Goal: Task Accomplishment & Management: Manage account settings

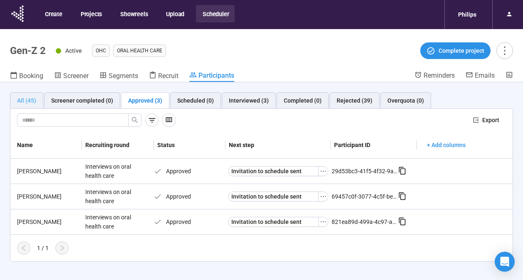
scroll to position [29, 0]
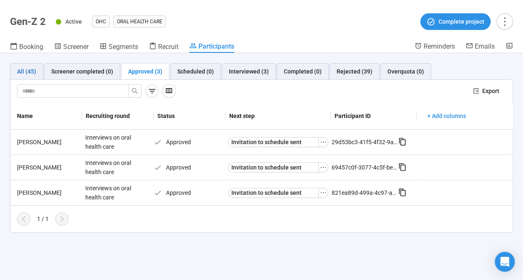
click at [29, 68] on div "All (45)" at bounding box center [26, 71] width 19 height 9
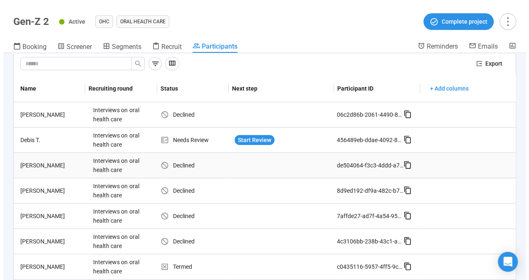
scroll to position [0, 0]
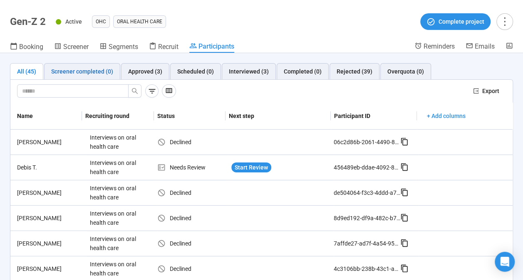
click at [89, 70] on div "Screener completed (0)" at bounding box center [82, 71] width 62 height 9
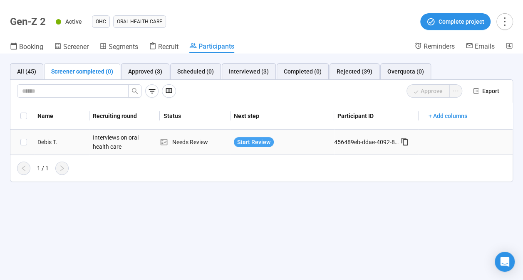
click at [240, 139] on span "Start Review" at bounding box center [253, 142] width 33 height 9
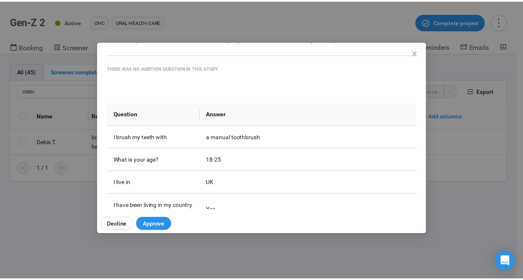
scroll to position [63, 0]
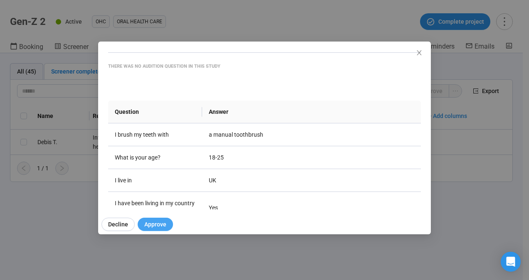
click at [142, 227] on button "Approve" at bounding box center [155, 224] width 35 height 13
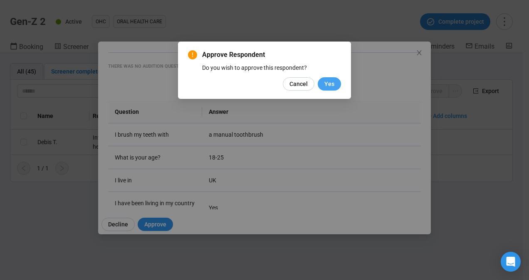
click at [332, 84] on span "Yes" at bounding box center [329, 83] width 10 height 9
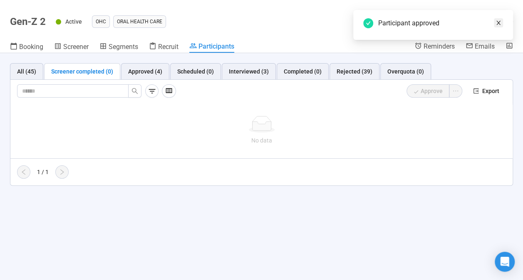
click at [498, 21] on icon "close" at bounding box center [498, 23] width 6 height 6
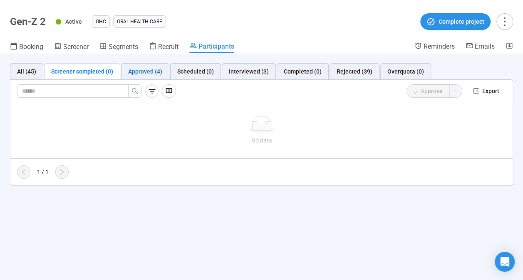
click at [140, 68] on div "Approved (4)" at bounding box center [145, 71] width 34 height 9
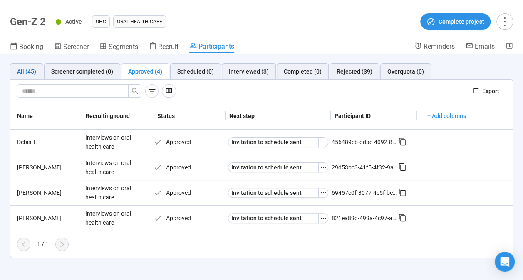
click at [34, 74] on div "All (45)" at bounding box center [26, 71] width 19 height 9
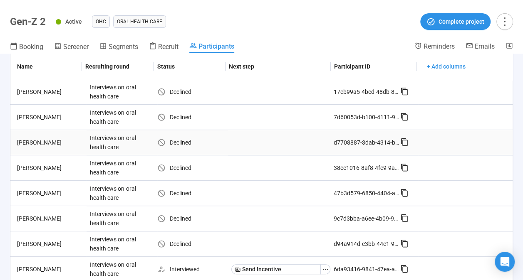
scroll to position [171, 0]
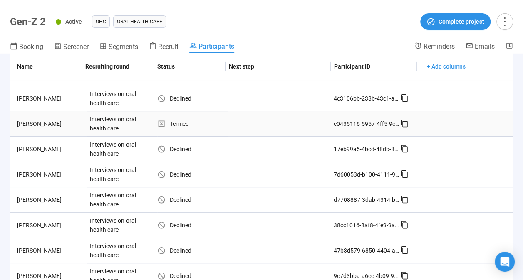
click at [164, 120] on div "Termed" at bounding box center [192, 123] width 71 height 9
click at [129, 120] on div "Interviews on oral health care" at bounding box center [118, 123] width 62 height 25
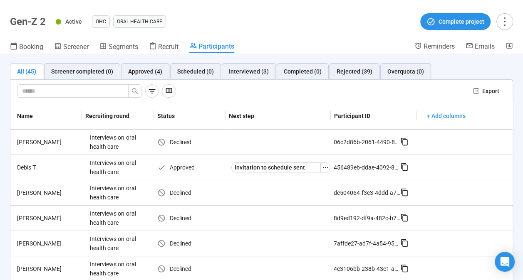
scroll to position [0, 0]
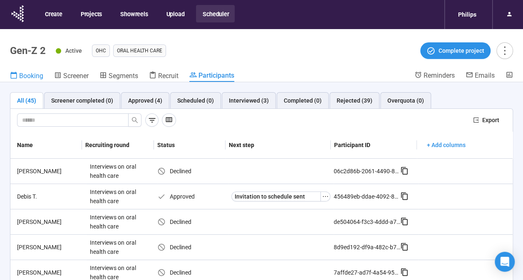
click at [34, 77] on span "Booking" at bounding box center [31, 76] width 24 height 8
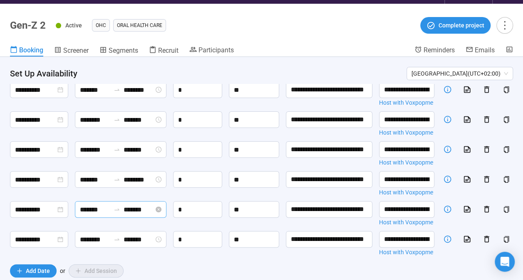
scroll to position [119, 0]
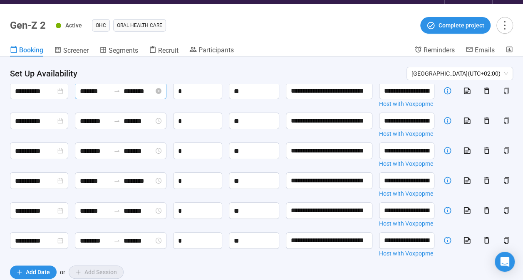
click at [84, 96] on input "*******" at bounding box center [95, 91] width 30 height 10
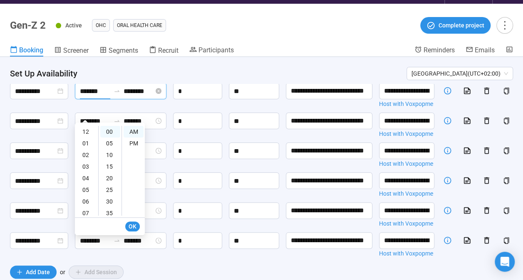
scroll to position [50, 0]
click at [85, 173] on div "08" at bounding box center [87, 175] width 20 height 12
click at [112, 201] on div "30" at bounding box center [110, 202] width 20 height 12
type input "*******"
click at [129, 228] on span "OK" at bounding box center [133, 226] width 8 height 9
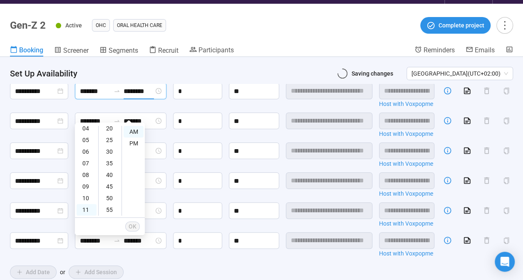
scroll to position [0, 0]
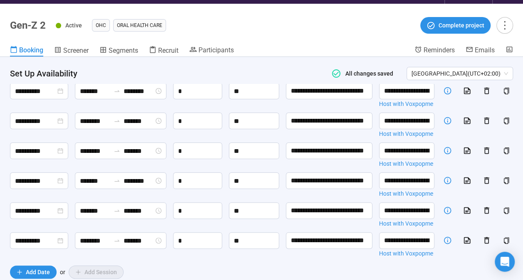
click at [204, 73] on div "*" at bounding box center [197, 63] width 49 height 20
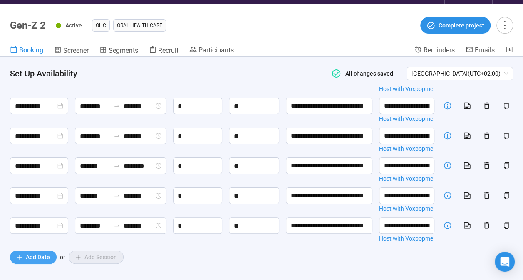
click at [33, 255] on span "Add Date" at bounding box center [38, 257] width 24 height 9
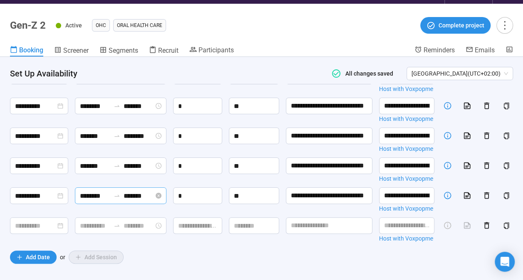
scroll to position [223, 0]
click at [25, 231] on input at bounding box center [35, 226] width 41 height 10
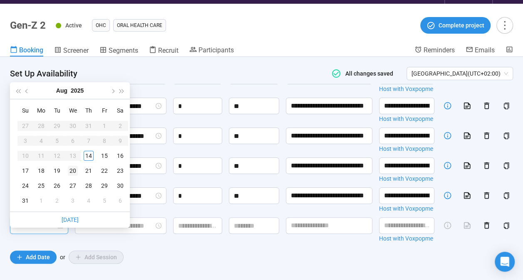
type input "**********"
click at [87, 155] on div "14" at bounding box center [89, 156] width 10 height 10
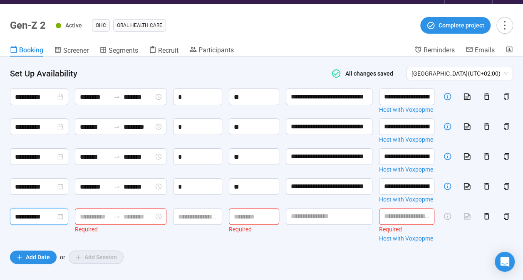
click at [87, 222] on input at bounding box center [95, 217] width 30 height 10
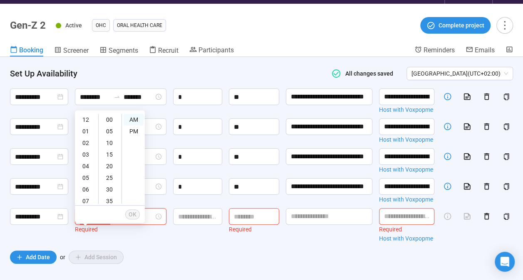
scroll to position [50, 0]
click at [84, 159] on div "08" at bounding box center [87, 163] width 20 height 12
click at [134, 131] on div "PM" at bounding box center [134, 132] width 20 height 12
type input "*******"
click at [132, 214] on span "OK" at bounding box center [133, 214] width 8 height 9
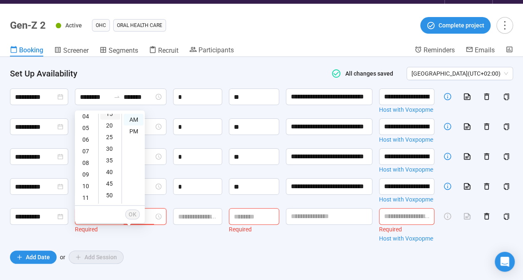
scroll to position [44, 0]
click at [82, 176] on div "09" at bounding box center [87, 175] width 20 height 12
click at [132, 133] on div "PM" at bounding box center [134, 132] width 20 height 12
type input "*******"
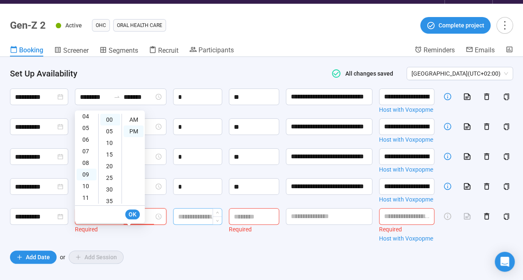
click at [194, 225] on input at bounding box center [197, 217] width 48 height 16
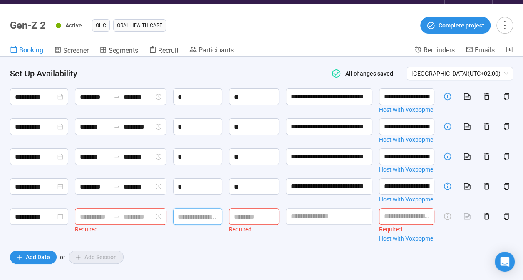
click at [94, 222] on input at bounding box center [95, 217] width 30 height 10
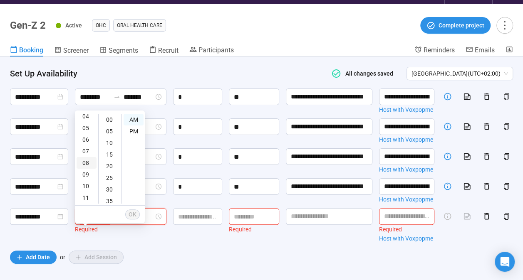
click at [87, 161] on div "08" at bounding box center [87, 163] width 20 height 12
click at [133, 130] on div "PM" at bounding box center [134, 132] width 20 height 12
type input "*******"
click at [136, 218] on span "OK" at bounding box center [133, 214] width 8 height 9
click at [127, 222] on input at bounding box center [139, 217] width 30 height 10
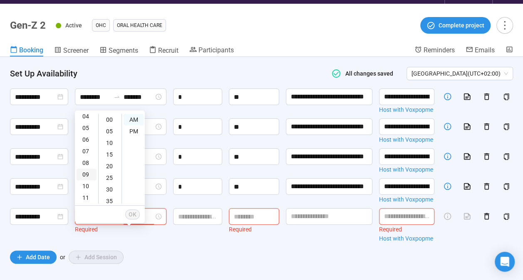
click at [82, 174] on div "09" at bounding box center [87, 175] width 20 height 12
click at [133, 132] on div "PM" at bounding box center [134, 132] width 20 height 12
type input "*******"
click at [130, 219] on button "OK" at bounding box center [132, 215] width 15 height 10
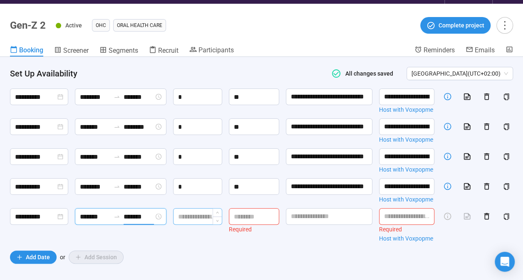
click at [190, 225] on input at bounding box center [197, 217] width 48 height 16
type input "*"
click at [244, 225] on input at bounding box center [253, 217] width 49 height 16
type input "*"
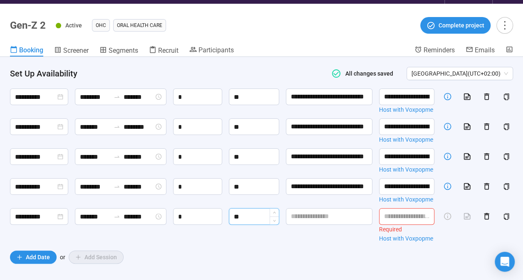
type input "**"
type input "**********"
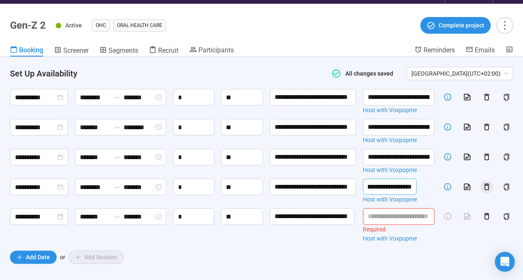
scroll to position [0, 231]
drag, startPoint x: 378, startPoint y: 200, endPoint x: 480, endPoint y: 200, distance: 101.5
click at [480, 200] on div "**********" at bounding box center [261, 98] width 503 height 300
click at [386, 225] on input "text" at bounding box center [399, 216] width 72 height 17
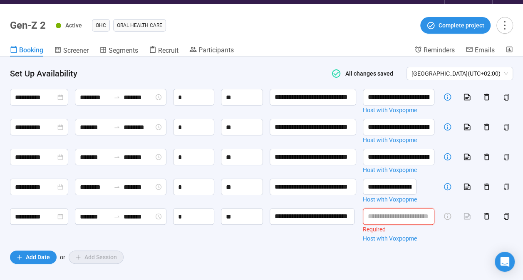
click at [383, 225] on input "text" at bounding box center [399, 216] width 72 height 17
paste input "**********"
type input "**********"
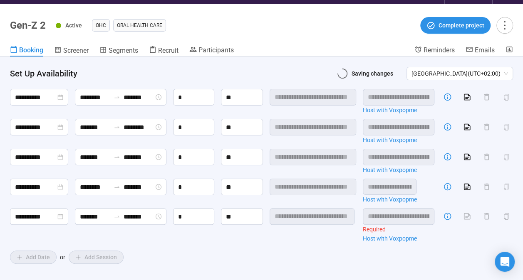
scroll to position [0, 231]
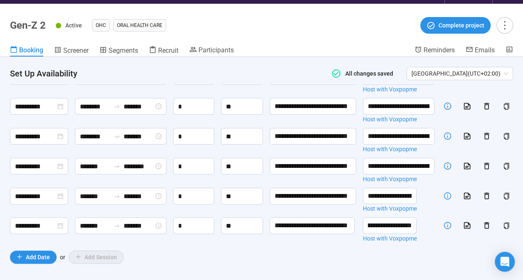
type input "**********"
type input "*******"
type input "********"
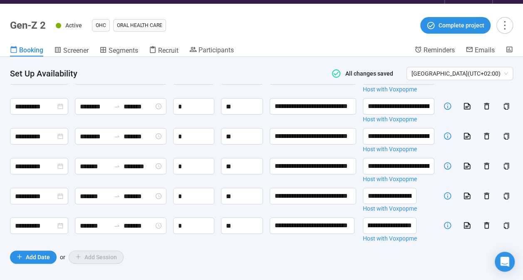
type input "**********"
type input "********"
type input "*******"
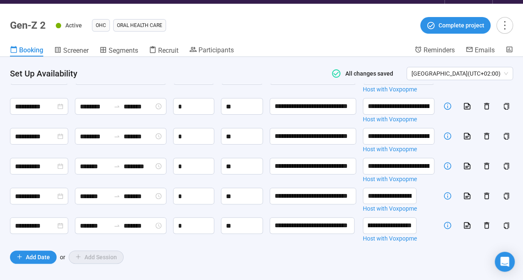
type input "********"
type input "**********"
type input "*******"
type input "**********"
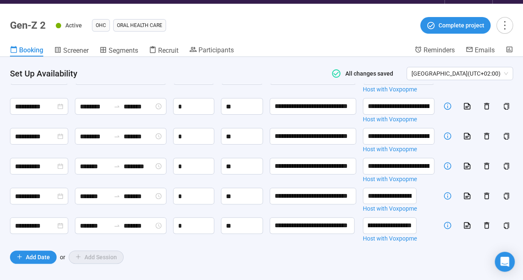
type input "********"
type input "*******"
click at [170, 49] on span "Recruit" at bounding box center [168, 51] width 20 height 8
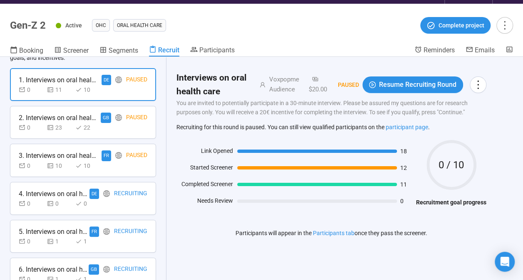
scroll to position [84, 0]
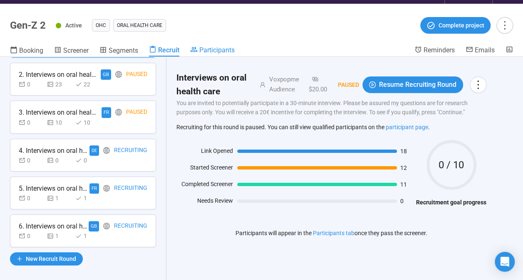
click at [202, 47] on span "Participants" at bounding box center [216, 50] width 35 height 8
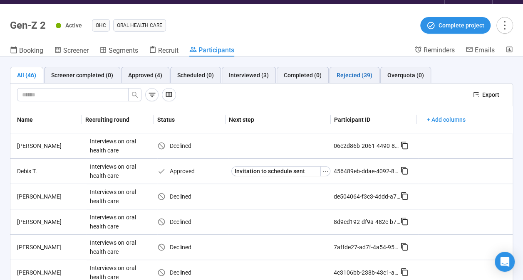
click at [344, 76] on div "Rejected (39)" at bounding box center [354, 75] width 36 height 9
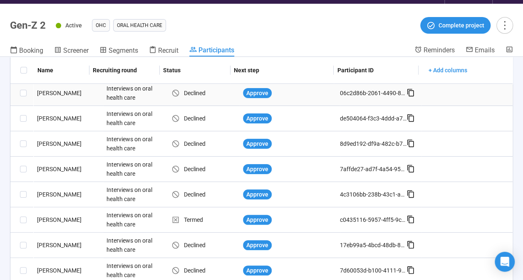
scroll to position [52, 0]
click at [246, 94] on span "Approve" at bounding box center [257, 93] width 22 height 9
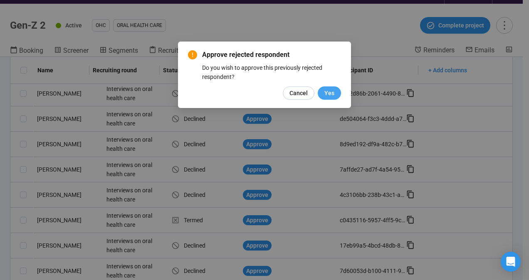
click at [327, 94] on span "Yes" at bounding box center [329, 93] width 10 height 9
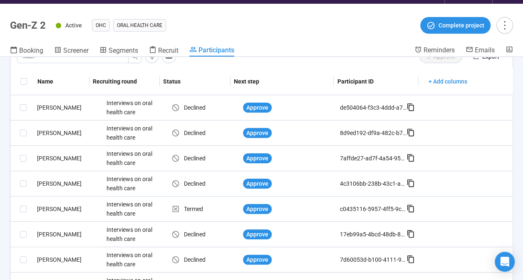
scroll to position [55, 0]
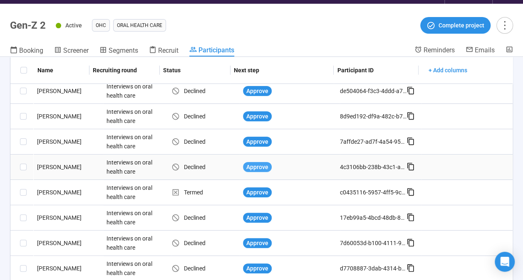
click at [246, 166] on span "Approve" at bounding box center [257, 167] width 22 height 9
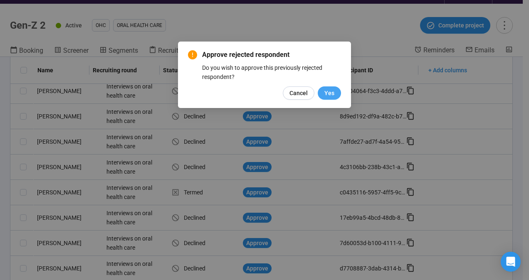
click at [326, 98] on button "Yes" at bounding box center [329, 93] width 23 height 13
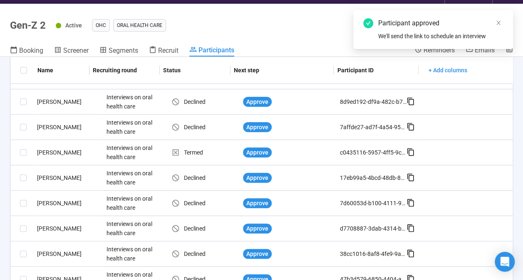
scroll to position [81, 0]
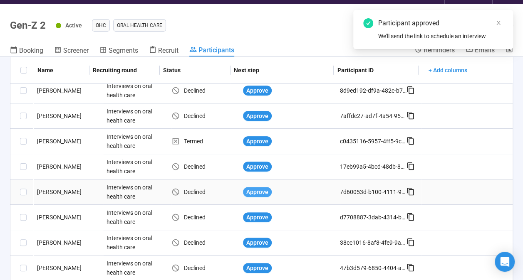
click at [247, 189] on span "Approve" at bounding box center [257, 192] width 22 height 9
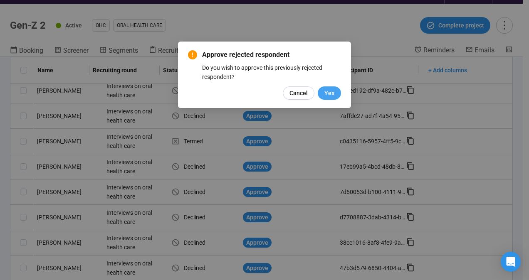
click at [331, 95] on span "Yes" at bounding box center [329, 93] width 10 height 9
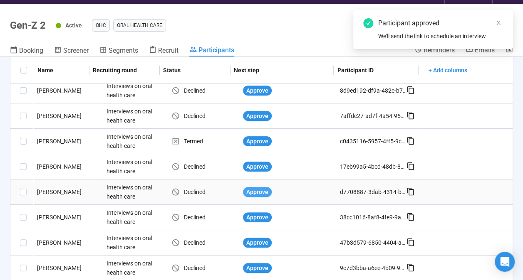
click at [247, 191] on span "Approve" at bounding box center [257, 192] width 22 height 9
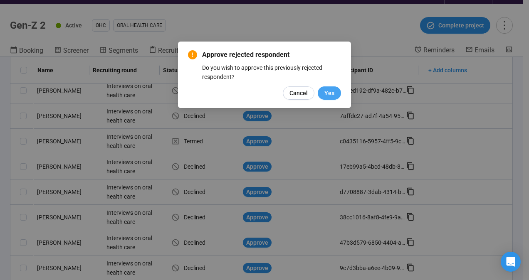
click at [330, 91] on span "Yes" at bounding box center [329, 93] width 10 height 9
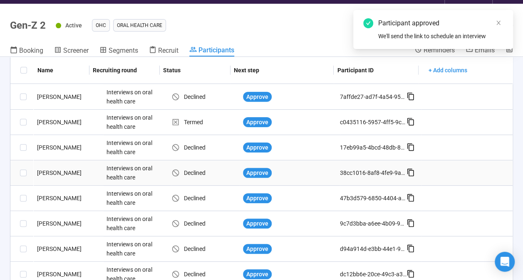
scroll to position [100, 0]
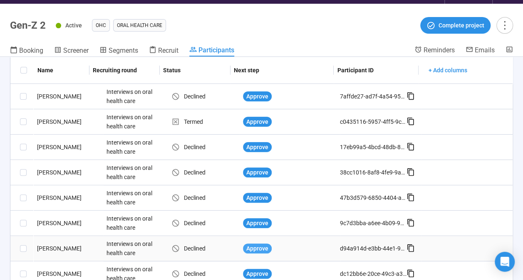
click at [253, 246] on span "Approve" at bounding box center [257, 248] width 22 height 9
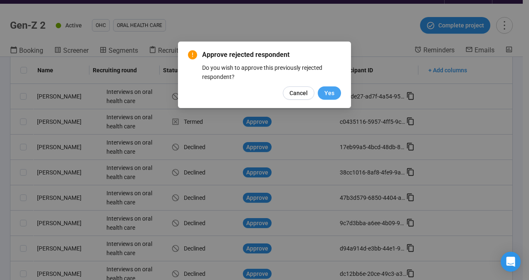
click at [329, 92] on span "Yes" at bounding box center [329, 93] width 10 height 9
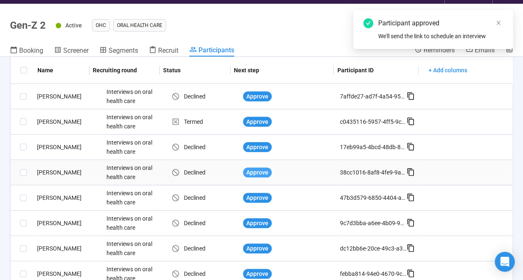
click at [246, 173] on span "Approve" at bounding box center [257, 172] width 22 height 9
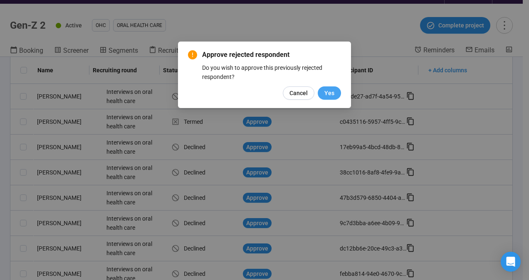
click at [331, 93] on span "Yes" at bounding box center [329, 93] width 10 height 9
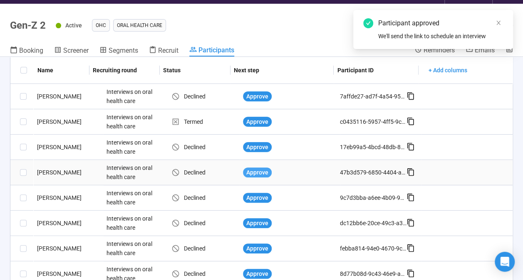
click at [247, 170] on span "Approve" at bounding box center [257, 172] width 22 height 9
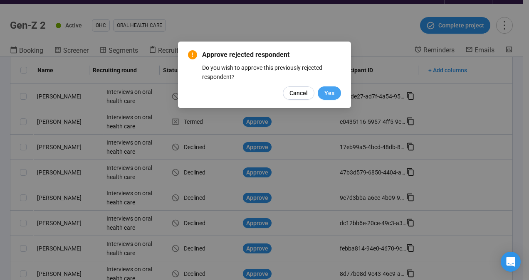
click at [327, 97] on span "Yes" at bounding box center [329, 93] width 10 height 9
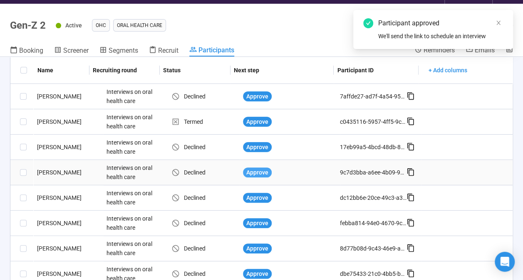
click at [246, 175] on span "Approve" at bounding box center [257, 172] width 22 height 9
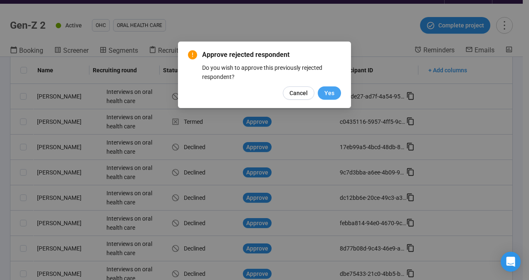
click at [329, 91] on span "Yes" at bounding box center [329, 93] width 10 height 9
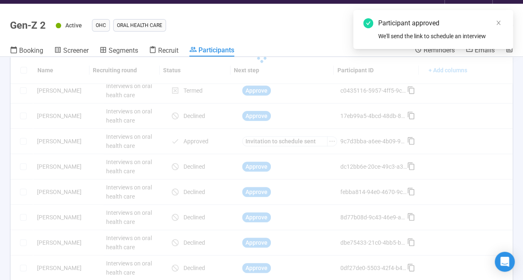
scroll to position [137, 0]
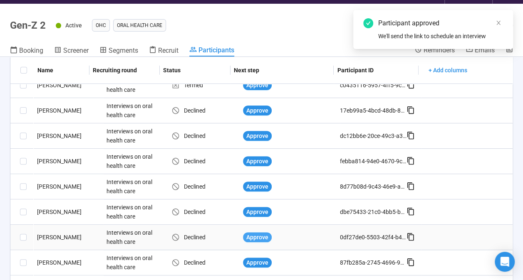
click at [247, 235] on span "Approve" at bounding box center [257, 237] width 22 height 9
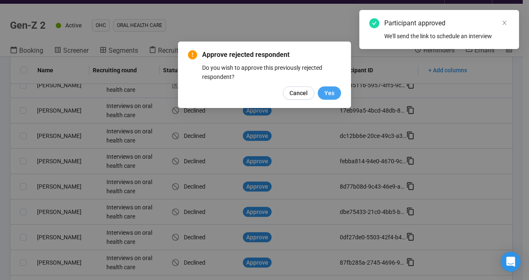
click at [330, 94] on span "Yes" at bounding box center [329, 93] width 10 height 9
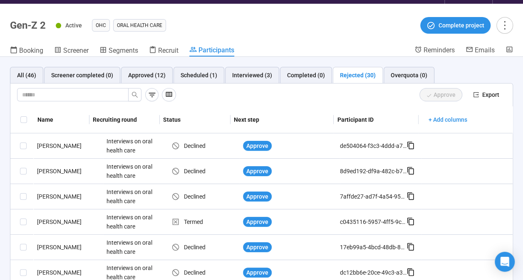
scroll to position [0, 0]
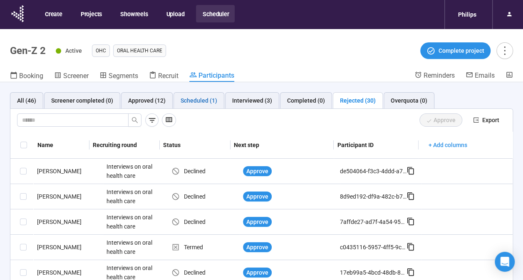
click at [191, 104] on div "Scheduled (1)" at bounding box center [199, 100] width 37 height 9
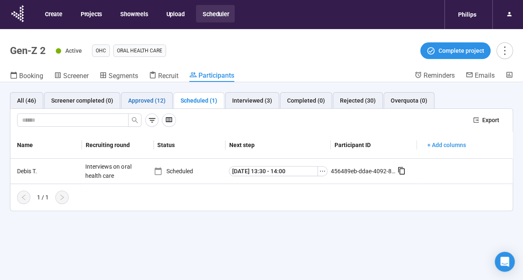
click at [152, 103] on div "Approved (12)" at bounding box center [146, 100] width 37 height 9
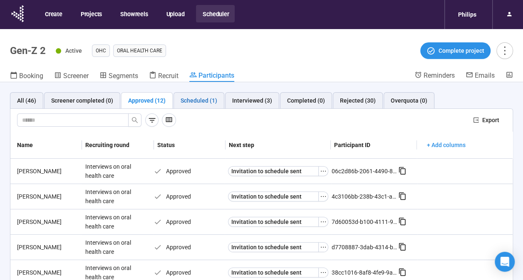
click at [195, 104] on div "Scheduled (1)" at bounding box center [199, 100] width 37 height 9
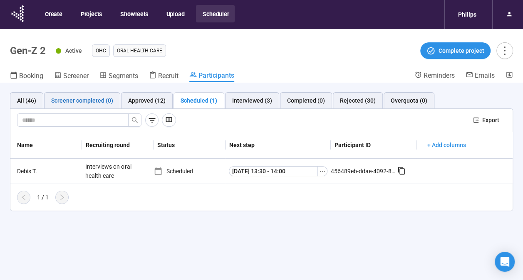
click at [105, 104] on div "Screener completed (0)" at bounding box center [82, 100] width 62 height 9
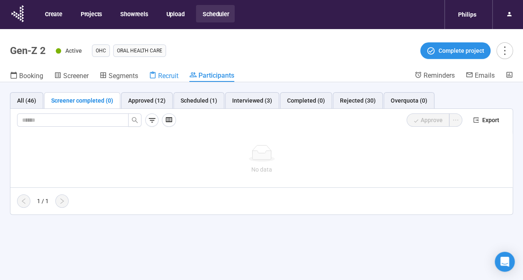
click at [168, 75] on span "Recruit" at bounding box center [168, 76] width 20 height 8
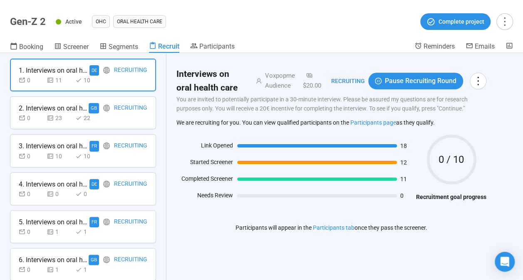
scroll to position [36, 0]
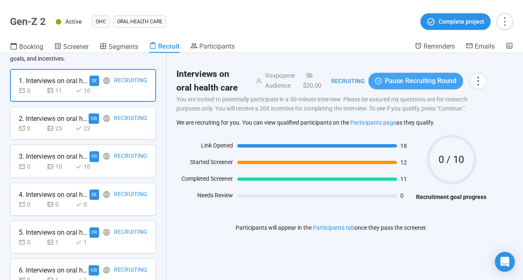
click at [381, 83] on icon "pause-circle" at bounding box center [378, 81] width 7 height 7
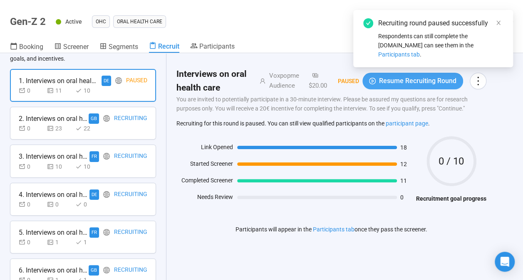
click at [123, 124] on div "0 23 22" at bounding box center [83, 128] width 129 height 9
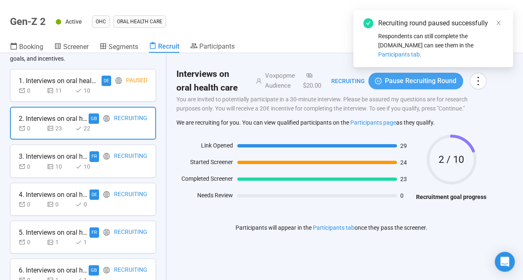
click at [380, 85] on button "Pause Recruiting Round" at bounding box center [415, 81] width 95 height 17
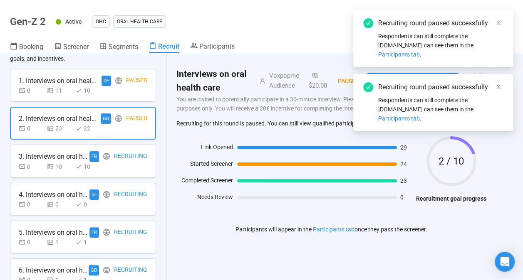
click at [107, 168] on div "0 10 10" at bounding box center [83, 166] width 129 height 9
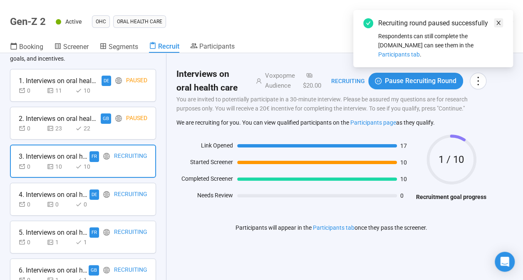
click at [496, 26] on icon "close" at bounding box center [498, 23] width 6 height 6
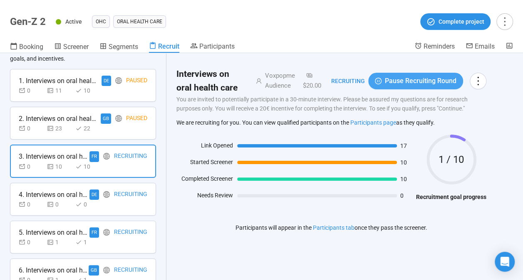
click at [411, 80] on span "Pause Recruiting Round" at bounding box center [421, 81] width 72 height 10
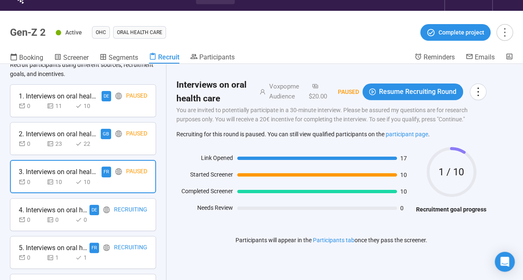
scroll to position [0, 0]
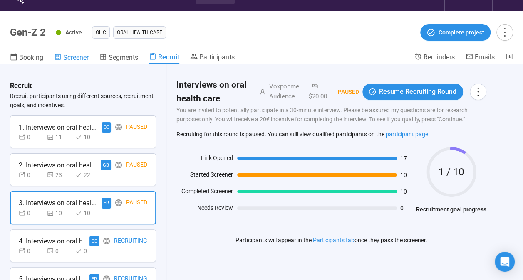
click at [82, 57] on span "Screener" at bounding box center [75, 58] width 25 height 8
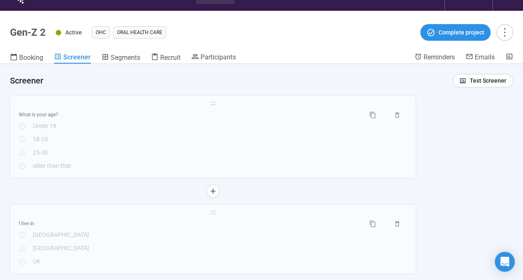
scroll to position [468, 0]
click at [30, 52] on header "Gen-Z 2 Active OHC Oral Health Care Complete project Booking Screener Segments …" at bounding box center [261, 37] width 523 height 53
click at [167, 58] on span "Recruit" at bounding box center [170, 58] width 20 height 8
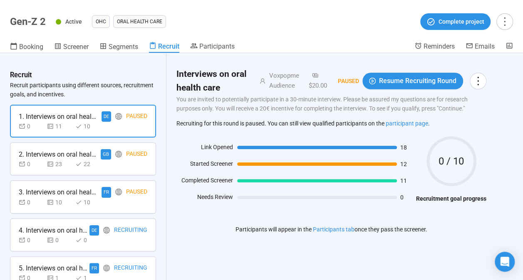
click at [119, 150] on div "GB Paused" at bounding box center [124, 154] width 47 height 10
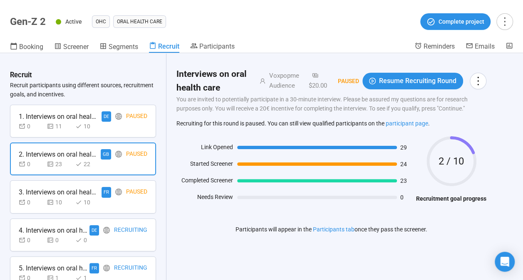
click at [140, 185] on div "3. Interviews on oral health care FR Paused 0 10 10" at bounding box center [83, 197] width 146 height 33
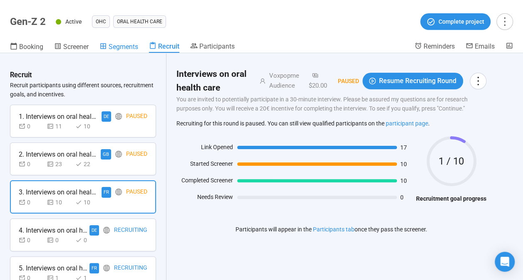
click at [122, 45] on span "Segments" at bounding box center [124, 47] width 30 height 8
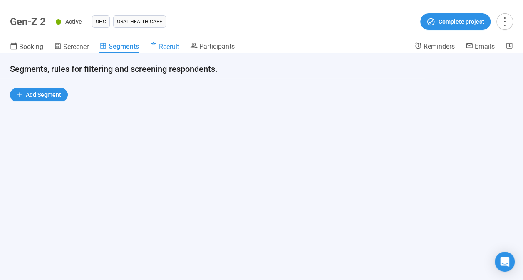
click at [170, 43] on span "Recruit" at bounding box center [169, 47] width 20 height 8
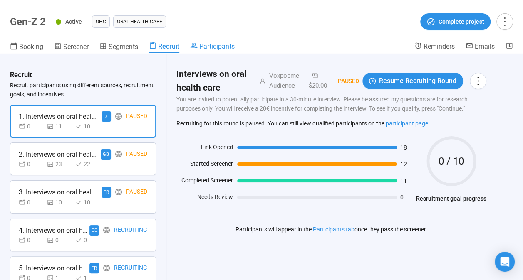
click at [205, 45] on span "Participants" at bounding box center [216, 46] width 35 height 8
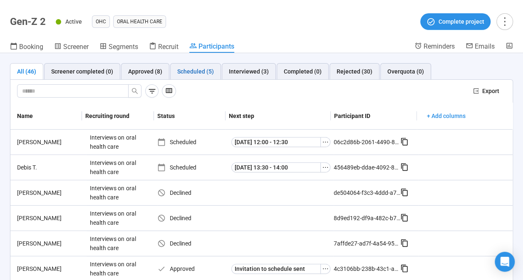
click at [193, 71] on div "Scheduled (5)" at bounding box center [195, 71] width 37 height 9
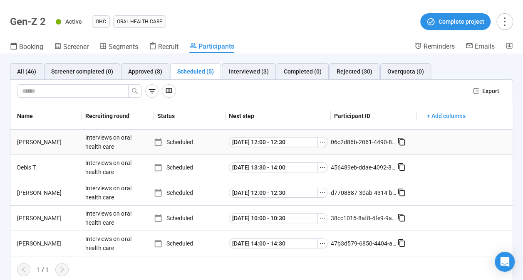
click at [38, 141] on div "[PERSON_NAME]" at bounding box center [48, 142] width 68 height 9
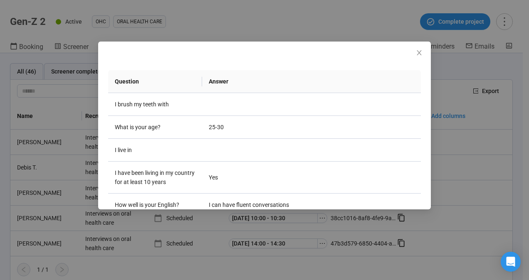
scroll to position [108, 0]
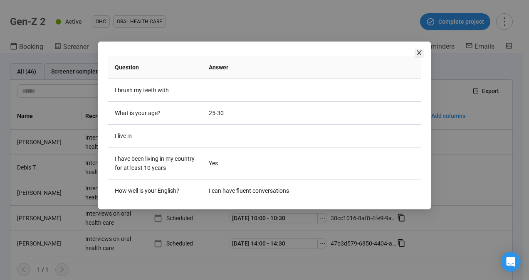
click at [419, 55] on icon "close" at bounding box center [419, 52] width 7 height 7
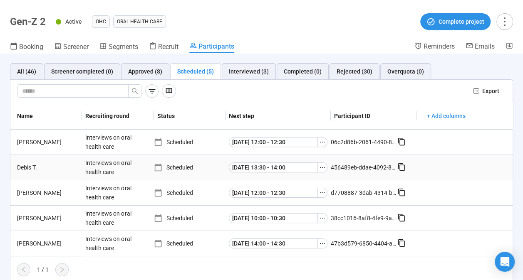
click at [32, 166] on div "Debis T." at bounding box center [48, 167] width 68 height 9
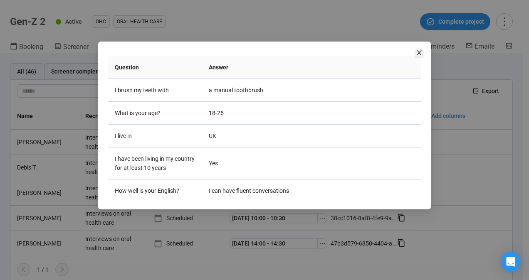
click at [417, 53] on icon "close" at bounding box center [419, 52] width 7 height 7
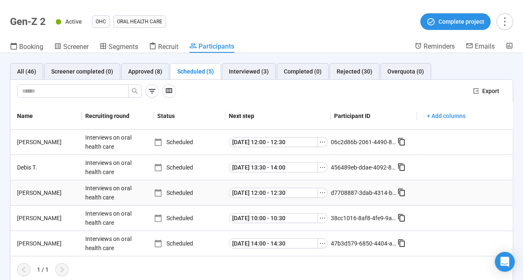
click at [27, 193] on div "[PERSON_NAME]" at bounding box center [48, 192] width 68 height 9
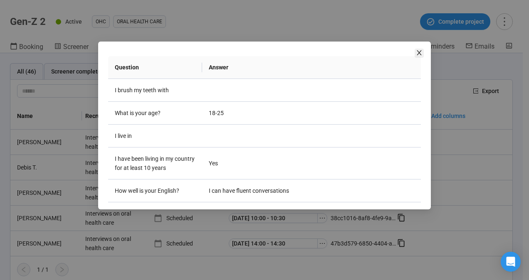
click at [420, 52] on icon "close" at bounding box center [419, 52] width 5 height 5
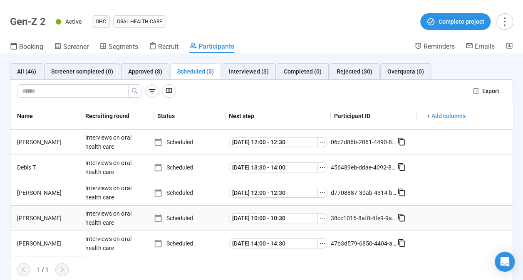
click at [28, 215] on div "[PERSON_NAME]" at bounding box center [48, 218] width 68 height 9
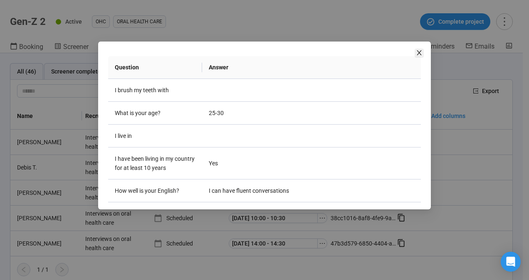
click at [420, 52] on icon "close" at bounding box center [419, 52] width 5 height 5
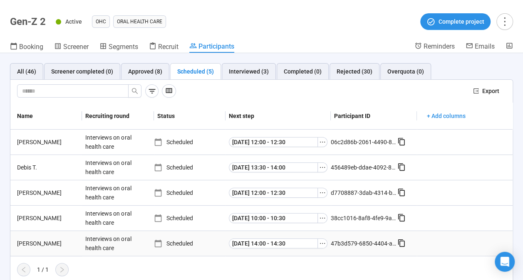
click at [27, 244] on div "[PERSON_NAME]" at bounding box center [48, 243] width 68 height 9
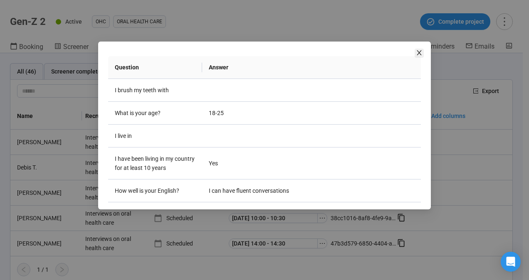
click at [420, 56] on icon "close" at bounding box center [419, 52] width 7 height 7
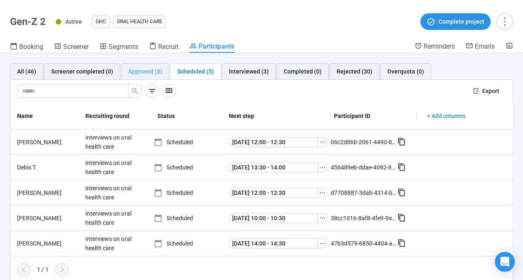
scroll to position [0, 0]
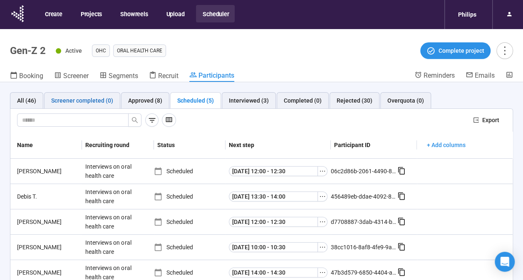
click at [90, 96] on div "Screener completed (0)" at bounding box center [82, 100] width 62 height 9
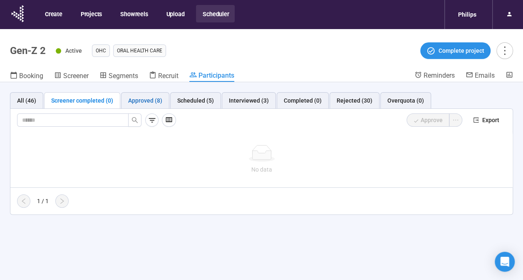
click at [136, 98] on div "Approved (8)" at bounding box center [145, 100] width 34 height 9
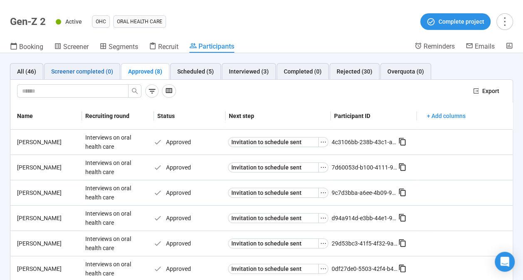
click at [70, 71] on div "Screener completed (0)" at bounding box center [82, 71] width 62 height 9
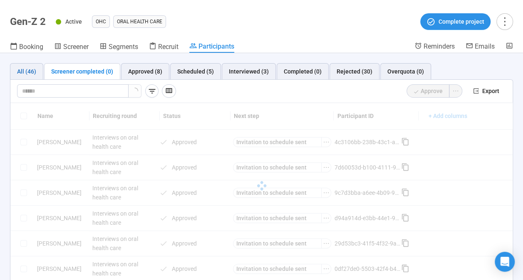
click at [19, 72] on div "All (46)" at bounding box center [26, 71] width 19 height 9
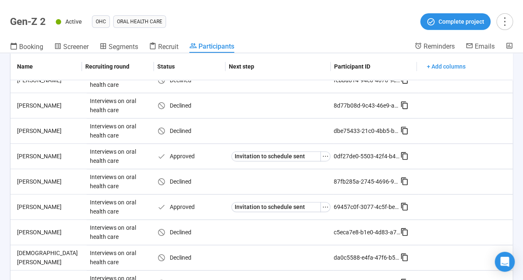
scroll to position [633, 0]
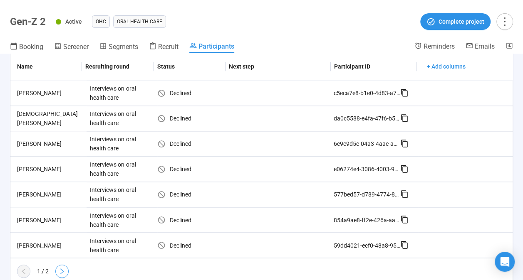
click at [63, 268] on icon "right" at bounding box center [62, 271] width 7 height 7
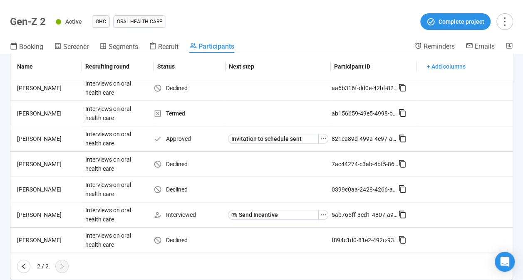
scroll to position [280, 0]
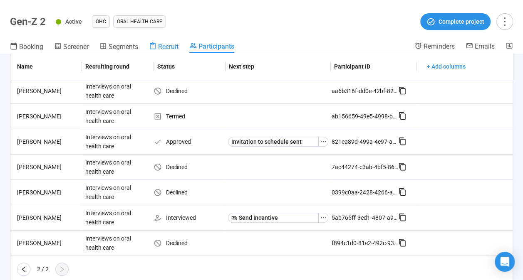
click at [168, 45] on span "Recruit" at bounding box center [168, 47] width 20 height 8
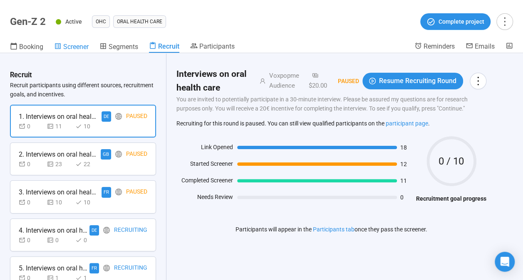
click at [76, 48] on span "Screener" at bounding box center [75, 47] width 25 height 8
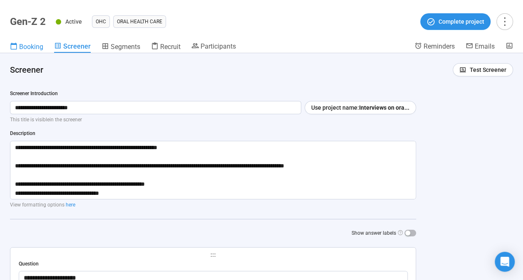
click at [27, 44] on span "Booking" at bounding box center [31, 47] width 24 height 8
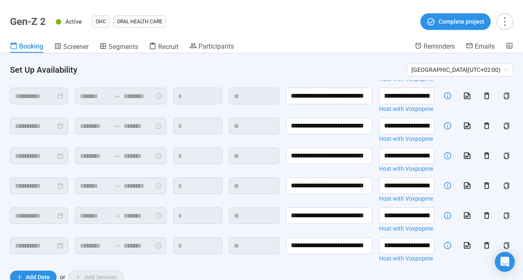
scroll to position [243, 0]
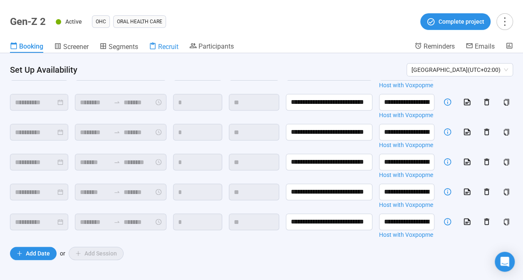
click at [159, 45] on span "Recruit" at bounding box center [168, 47] width 20 height 8
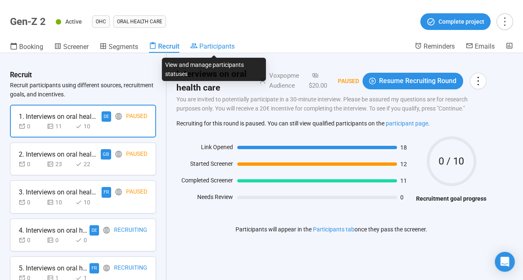
click at [201, 47] on span "Participants" at bounding box center [216, 46] width 35 height 8
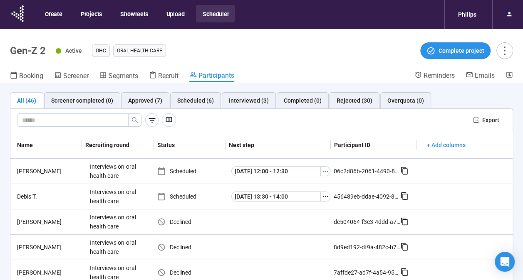
click at [268, 66] on header "Gen-Z 2 Active OHC Oral Health Care Complete project Booking Screener Segments …" at bounding box center [261, 55] width 523 height 53
click at [197, 106] on div "Scheduled (6)" at bounding box center [195, 100] width 51 height 17
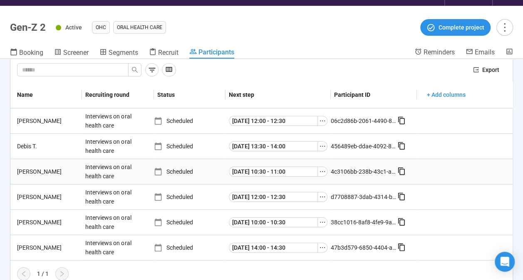
scroll to position [29, 0]
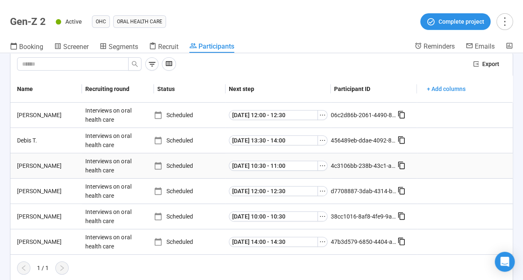
click at [101, 161] on div "Interviews on oral health care" at bounding box center [113, 165] width 62 height 25
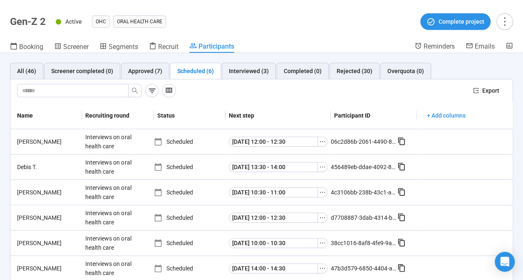
scroll to position [0, 0]
click at [161, 46] on span "Recruit" at bounding box center [168, 47] width 20 height 8
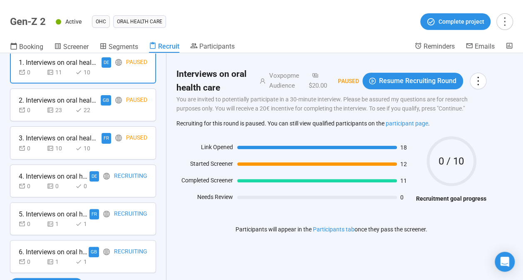
scroll to position [68, 0]
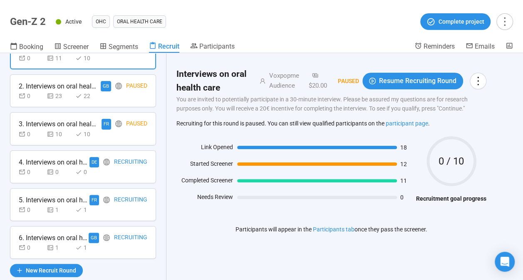
click at [101, 168] on div "0 0 0" at bounding box center [83, 172] width 129 height 9
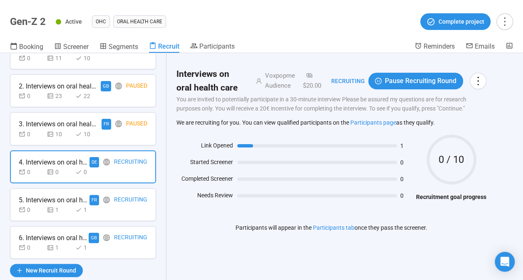
click at [131, 211] on div "0 1 1" at bounding box center [83, 209] width 129 height 9
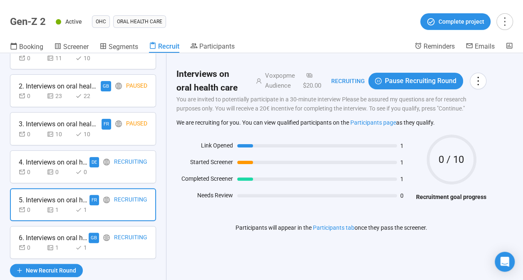
click at [136, 244] on div "0 1 1" at bounding box center [83, 247] width 129 height 9
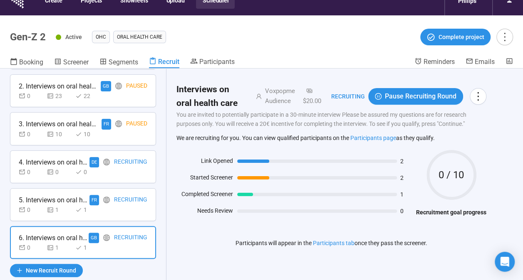
scroll to position [25, 0]
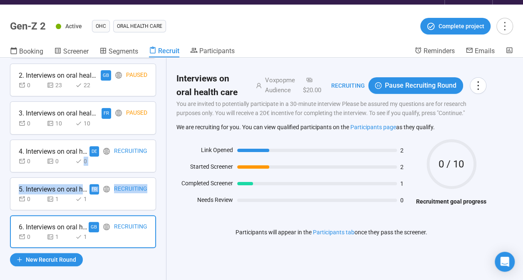
drag, startPoint x: 166, startPoint y: 183, endPoint x: 160, endPoint y: 143, distance: 41.2
click at [160, 143] on div "Recruit Recruit participants using different sources, recruitment goals, and in…" at bounding box center [83, 171] width 166 height 227
drag, startPoint x: 160, startPoint y: 143, endPoint x: 156, endPoint y: 161, distance: 18.6
click at [156, 161] on div "Recruit Recruit participants using different sources, recruitment goals, and in…" at bounding box center [83, 171] width 166 height 227
click at [153, 172] on div "Recruit Recruit participants using different sources, recruitment goals, and in…" at bounding box center [83, 171] width 166 height 227
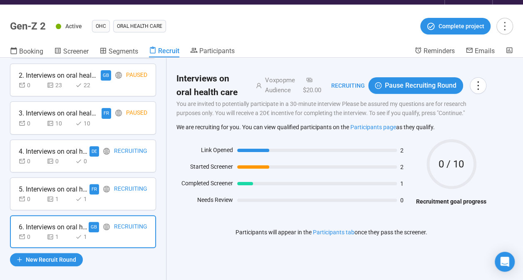
scroll to position [0, 0]
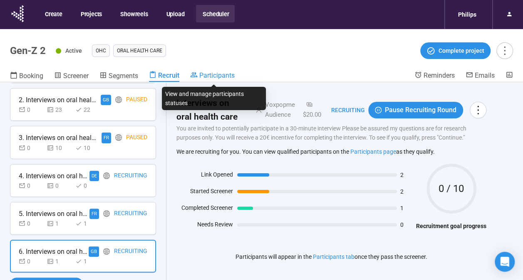
click at [218, 75] on span "Participants" at bounding box center [216, 76] width 35 height 8
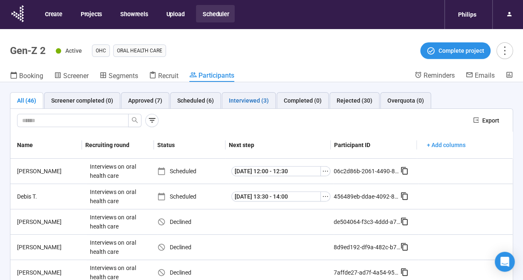
click at [245, 98] on div "Interviewed (3)" at bounding box center [249, 100] width 40 height 9
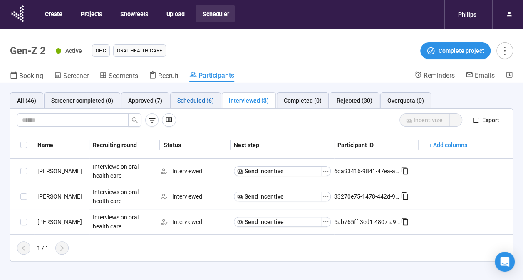
click at [209, 101] on div "Scheduled (6)" at bounding box center [195, 100] width 37 height 9
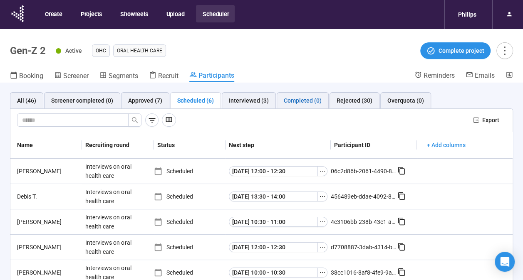
click at [284, 103] on div "Completed (0)" at bounding box center [303, 100] width 38 height 9
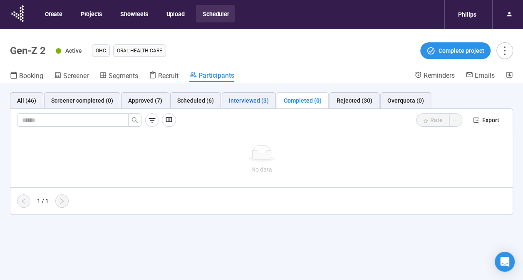
click at [251, 104] on div "Interviewed (3)" at bounding box center [249, 100] width 40 height 9
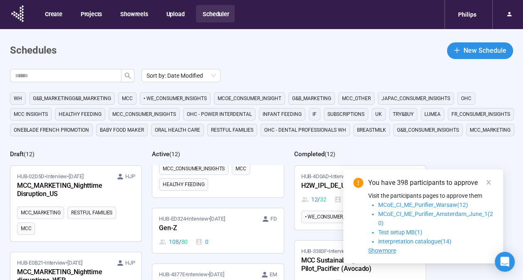
scroll to position [306, 0]
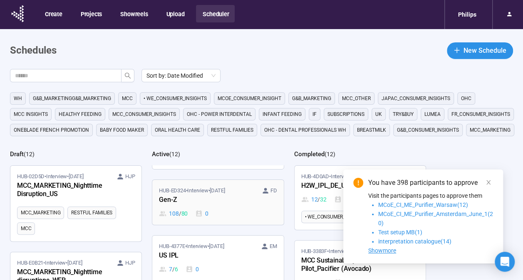
click at [231, 195] on div "Gen-Z" at bounding box center [205, 200] width 92 height 11
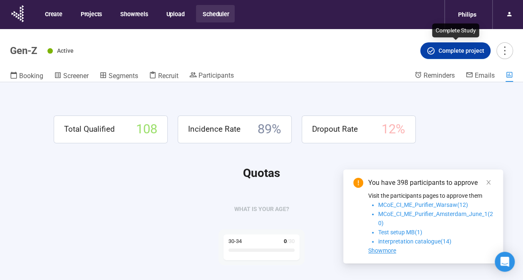
click at [432, 46] on span "Complete project" at bounding box center [455, 50] width 58 height 9
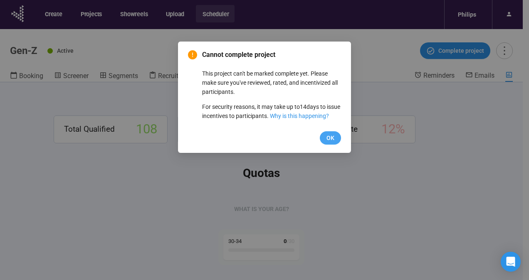
click at [332, 143] on span "OK" at bounding box center [331, 138] width 8 height 9
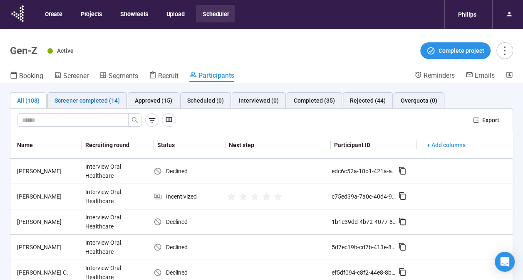
click at [111, 101] on div "Screener completed (14)" at bounding box center [86, 100] width 65 height 9
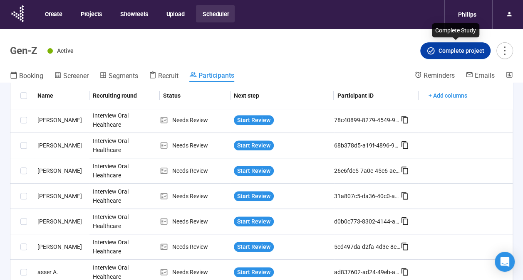
click at [470, 55] on span "Complete project" at bounding box center [461, 50] width 46 height 9
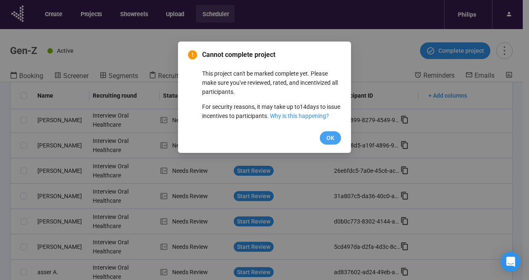
click at [330, 143] on span "OK" at bounding box center [331, 138] width 8 height 9
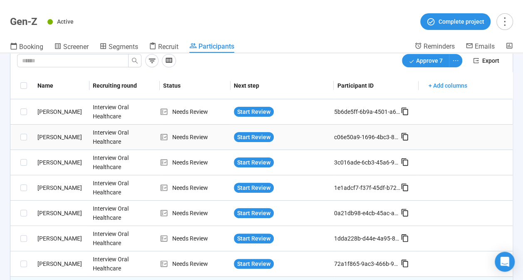
scroll to position [32, 0]
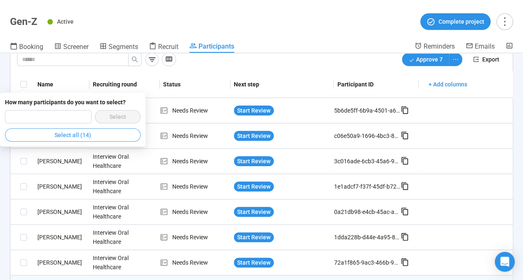
click at [91, 134] on span "Select all (14)" at bounding box center [72, 135] width 37 height 9
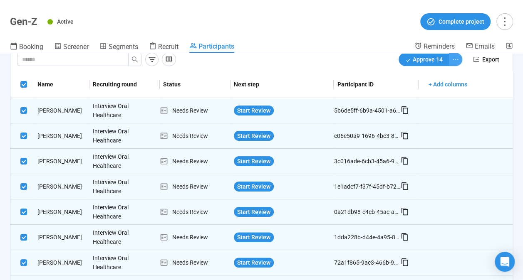
click at [452, 57] on icon "ellipsis" at bounding box center [455, 59] width 7 height 7
click at [416, 91] on span "Decline" at bounding box center [422, 89] width 53 height 9
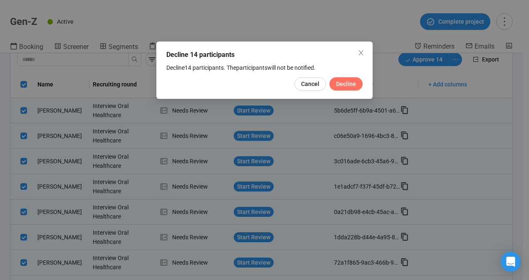
click at [348, 85] on span "Decline" at bounding box center [346, 83] width 20 height 9
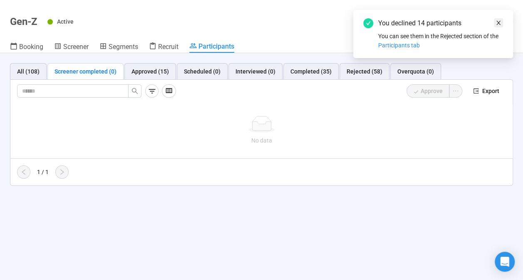
scroll to position [0, 0]
click at [498, 22] on icon "close" at bounding box center [498, 23] width 4 height 4
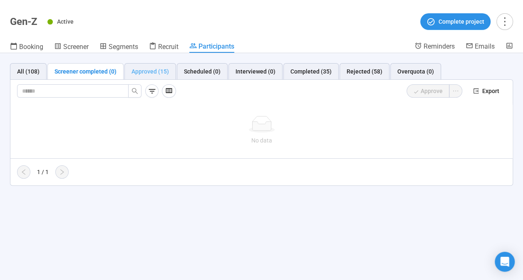
click at [161, 66] on div "Approved (15)" at bounding box center [150, 71] width 52 height 17
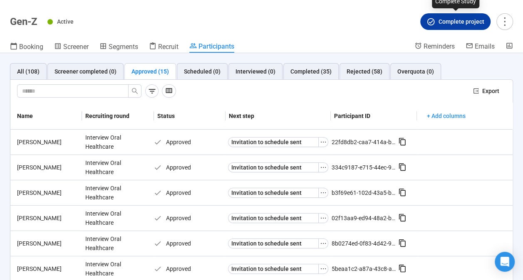
click at [464, 19] on span "Complete project" at bounding box center [461, 21] width 46 height 9
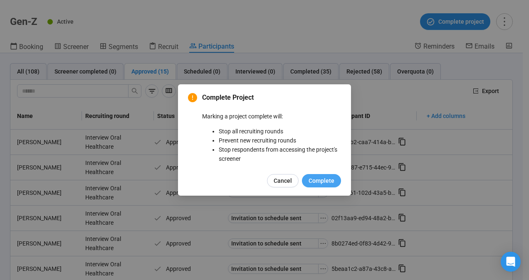
click at [318, 181] on span "Complete" at bounding box center [322, 180] width 26 height 9
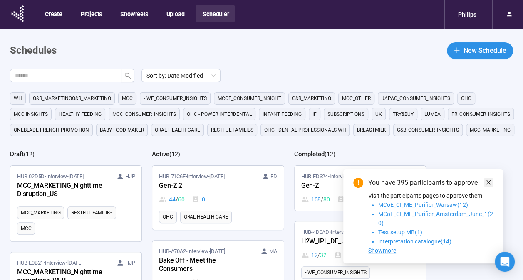
click at [489, 184] on icon "close" at bounding box center [488, 183] width 6 height 6
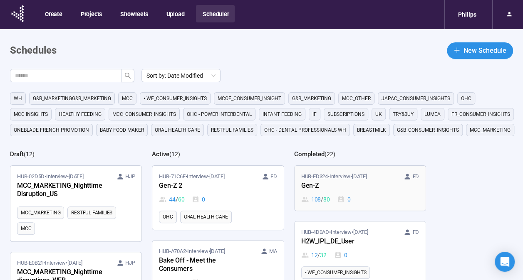
click at [395, 187] on div "HUB-ED324 • Interview • Aug 6 FD Gen-Z 108 / 80 0" at bounding box center [360, 189] width 118 height 32
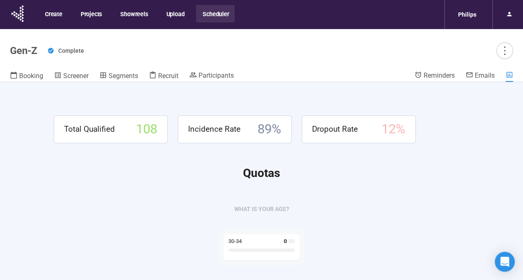
click at [73, 51] on span "Complete" at bounding box center [71, 50] width 26 height 7
click at [89, 21] on button "Projects" at bounding box center [91, 13] width 34 height 17
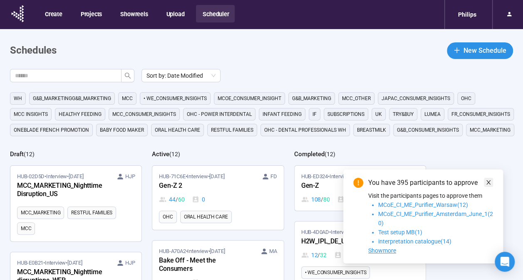
click at [489, 181] on icon "close" at bounding box center [488, 183] width 4 height 4
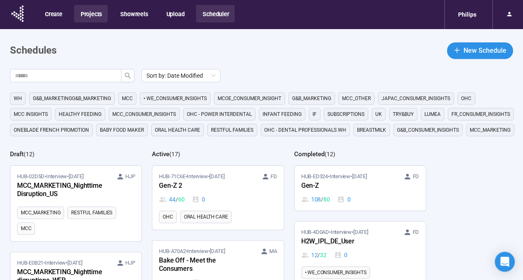
click at [99, 15] on button "Projects" at bounding box center [91, 13] width 34 height 17
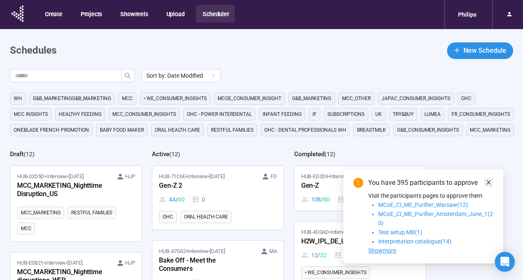
click at [490, 185] on icon "close" at bounding box center [488, 183] width 6 height 6
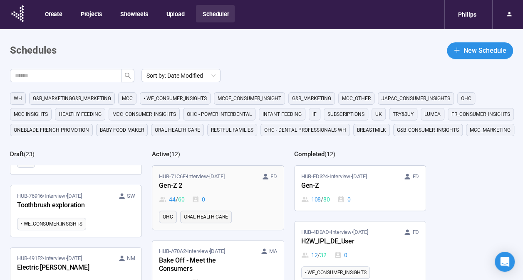
drag, startPoint x: 208, startPoint y: 201, endPoint x: 176, endPoint y: 187, distance: 34.1
drag, startPoint x: 176, startPoint y: 187, endPoint x: 169, endPoint y: 183, distance: 8.0
click at [169, 183] on div "Gen-Z 2" at bounding box center [205, 186] width 92 height 11
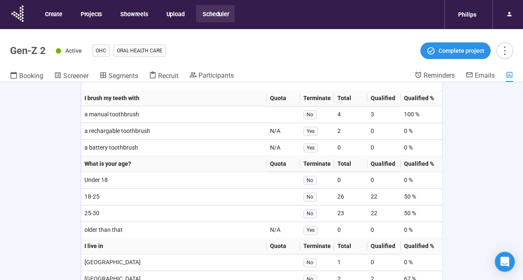
scroll to position [527, 0]
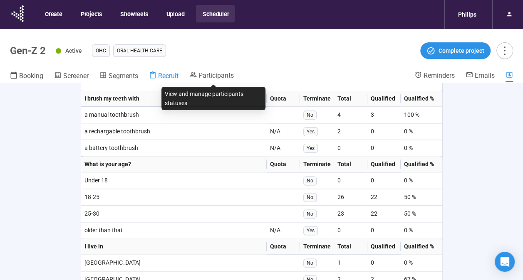
click at [168, 81] on link "Recruit" at bounding box center [164, 76] width 30 height 11
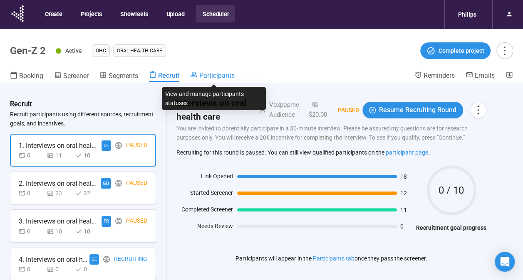
click at [202, 79] on span "Participants" at bounding box center [216, 76] width 35 height 8
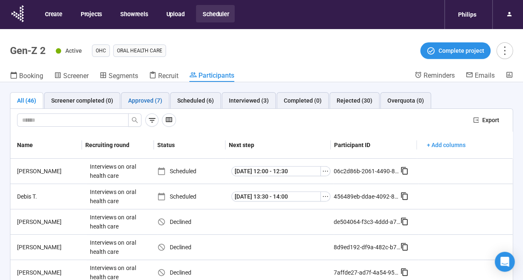
click at [153, 97] on div "Approved (7)" at bounding box center [145, 100] width 34 height 9
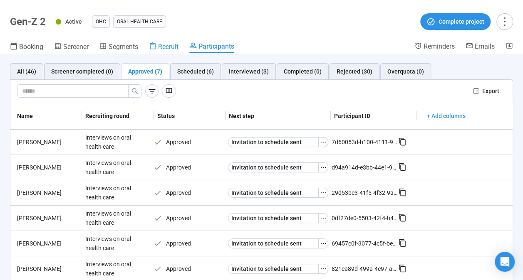
click at [172, 47] on span "Recruit" at bounding box center [168, 47] width 20 height 8
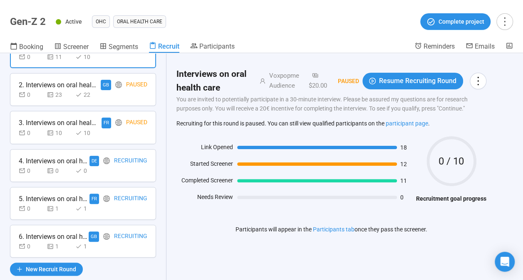
scroll to position [57, 0]
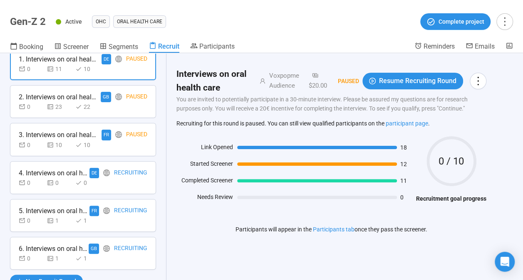
click at [116, 185] on div "0 0 0" at bounding box center [83, 182] width 129 height 9
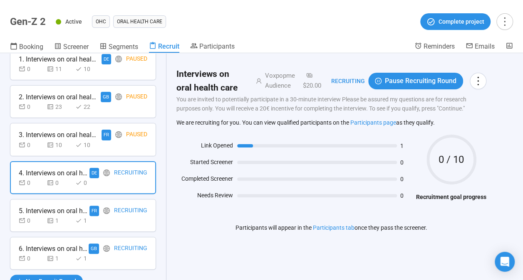
click at [122, 224] on div "0 1 1" at bounding box center [83, 220] width 129 height 9
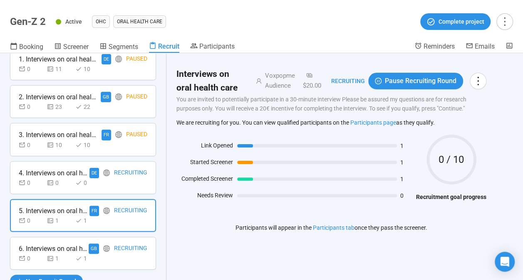
click at [131, 262] on div "6. Interviews on oral health care GB Recruiting 0 1 1" at bounding box center [83, 253] width 146 height 33
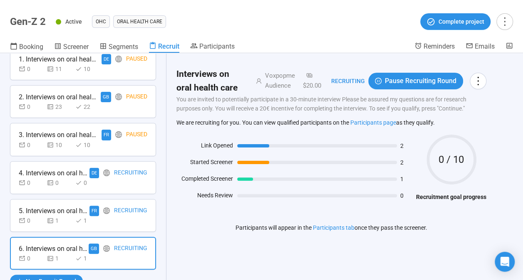
click at [124, 182] on div "0 0 0" at bounding box center [83, 182] width 129 height 9
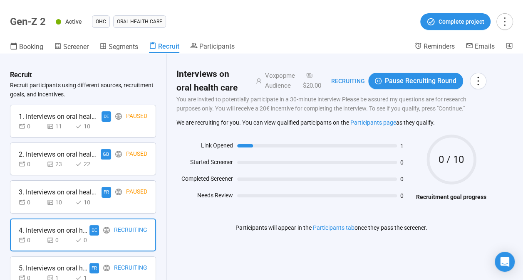
scroll to position [84, 0]
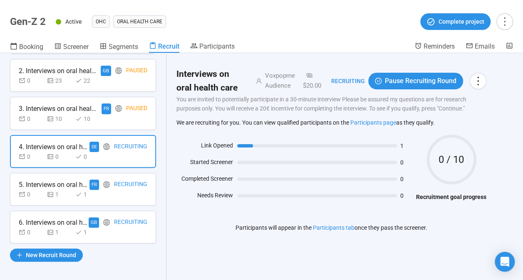
click at [106, 56] on div "Recruit Recruit participants using different sources, recruitment goals, and in…" at bounding box center [83, 166] width 166 height 227
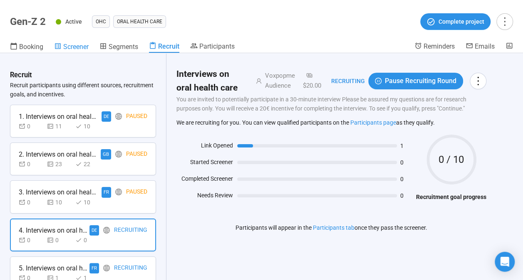
click at [69, 46] on span "Screener" at bounding box center [75, 47] width 25 height 8
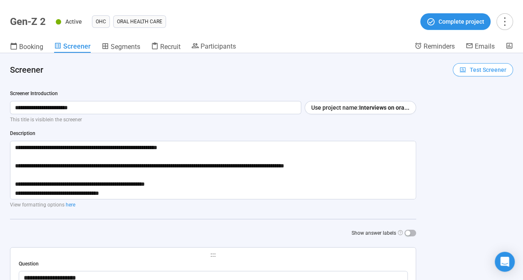
click at [476, 69] on span "Test Screener" at bounding box center [488, 69] width 37 height 9
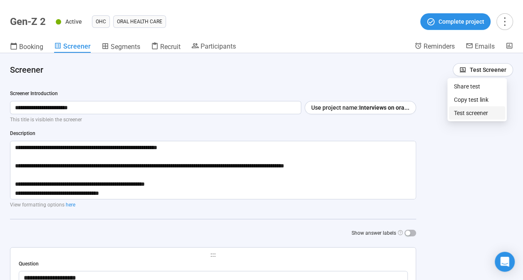
click at [485, 114] on link "Test screener" at bounding box center [471, 113] width 34 height 7
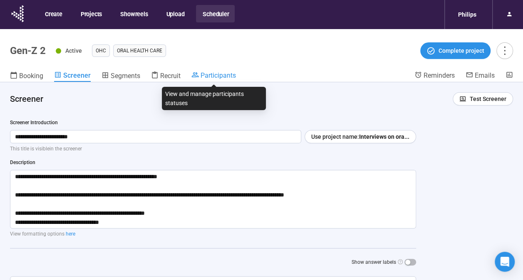
click at [204, 75] on span "Participants" at bounding box center [217, 76] width 35 height 8
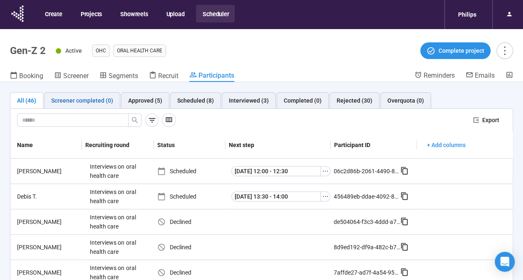
click at [91, 97] on div "Screener completed (0)" at bounding box center [82, 100] width 62 height 9
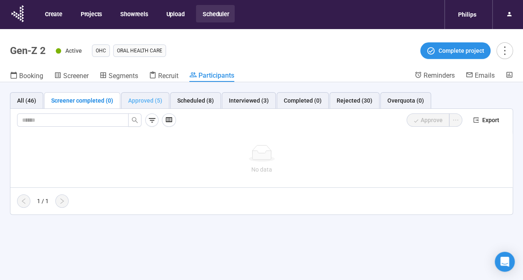
click at [145, 106] on div "Approved (5)" at bounding box center [145, 100] width 48 height 17
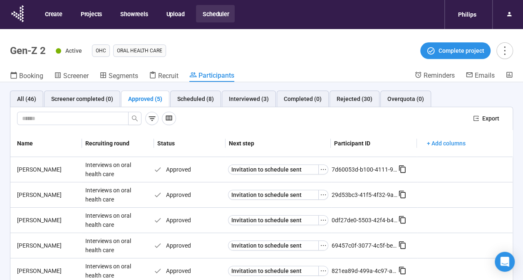
scroll to position [29, 0]
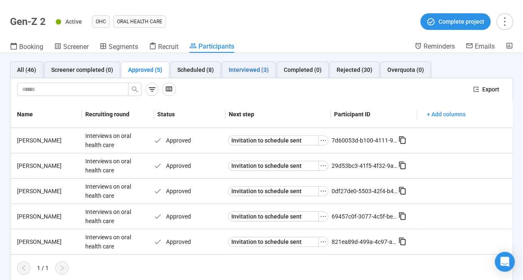
click at [249, 68] on div "Interviewed (3)" at bounding box center [249, 69] width 40 height 9
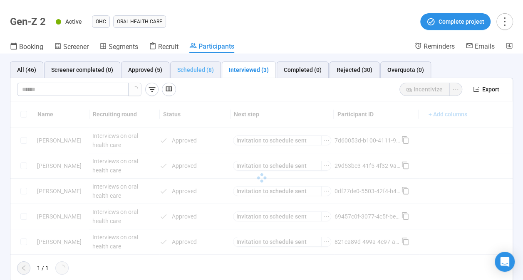
scroll to position [0, 0]
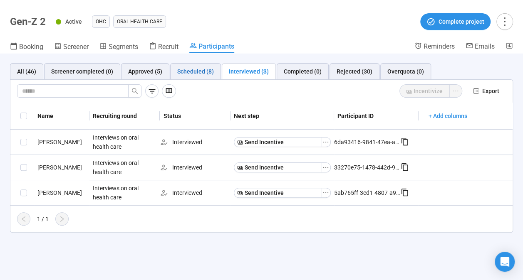
click at [199, 72] on div "Scheduled (8)" at bounding box center [195, 71] width 37 height 9
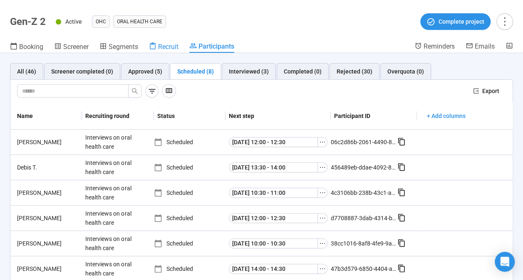
click at [169, 50] on span "Recruit" at bounding box center [168, 47] width 20 height 8
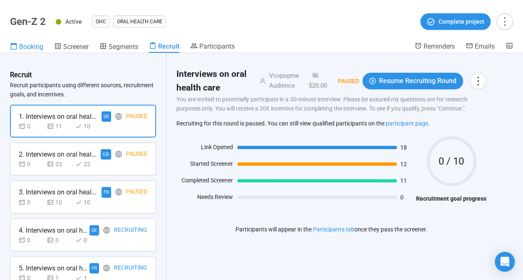
click at [41, 46] on span "Booking" at bounding box center [31, 47] width 24 height 8
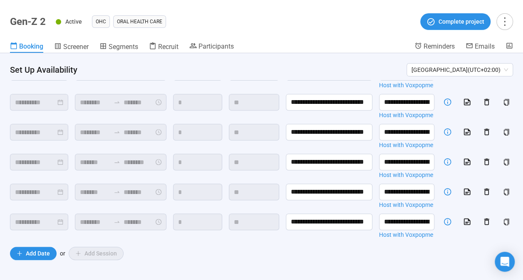
scroll to position [243, 0]
click at [41, 254] on span "Add Date" at bounding box center [38, 253] width 24 height 9
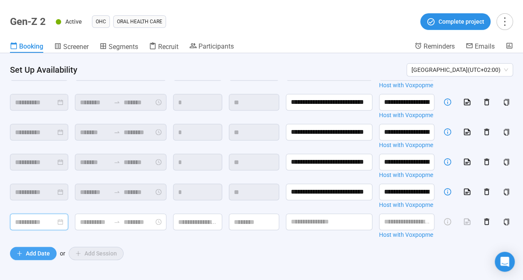
click at [41, 228] on input at bounding box center [35, 222] width 41 height 10
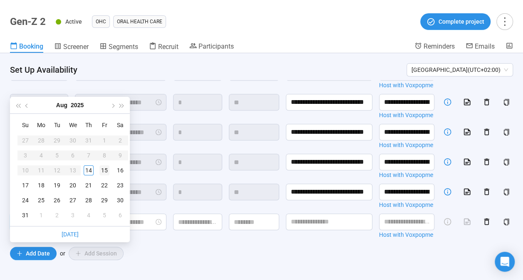
type input "**********"
click at [99, 172] on td "15" at bounding box center [104, 170] width 16 height 15
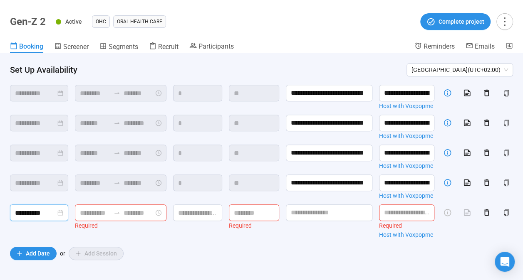
click at [88, 218] on input at bounding box center [95, 213] width 30 height 10
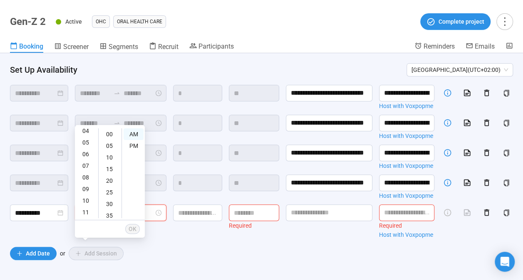
scroll to position [0, 0]
click at [83, 166] on div "03" at bounding box center [87, 169] width 20 height 12
click at [136, 145] on div "PM" at bounding box center [134, 146] width 20 height 12
type input "*******"
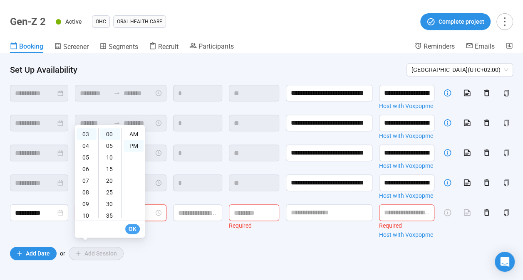
click at [136, 231] on span "OK" at bounding box center [133, 229] width 8 height 9
click at [82, 147] on div "04" at bounding box center [87, 146] width 20 height 12
click at [131, 148] on div "PM" at bounding box center [134, 146] width 20 height 12
type input "*******"
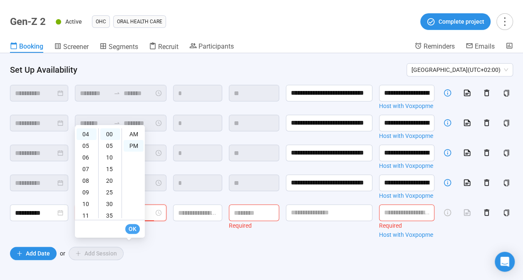
click at [135, 230] on span "OK" at bounding box center [133, 229] width 8 height 9
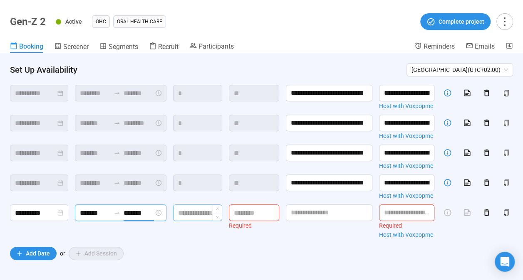
click at [185, 221] on input at bounding box center [197, 213] width 48 height 16
type input "*"
click at [240, 221] on input at bounding box center [253, 213] width 49 height 16
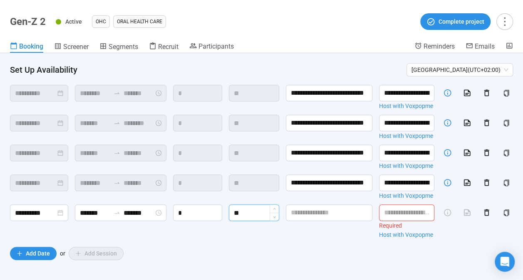
type input "**"
type input "**********"
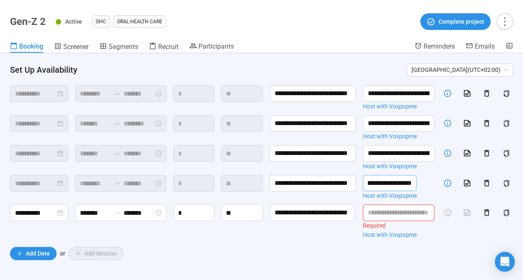
drag, startPoint x: 378, startPoint y: 213, endPoint x: 490, endPoint y: 217, distance: 111.1
click at [490, 217] on div "**********" at bounding box center [261, 79] width 503 height 330
click at [383, 221] on input "text" at bounding box center [399, 213] width 72 height 17
paste input "**********"
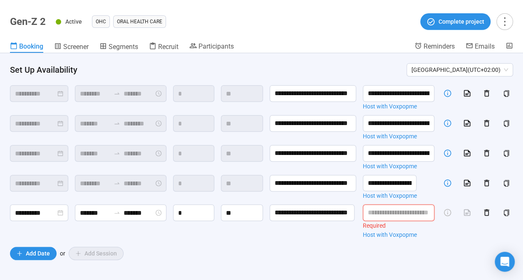
type input "**********"
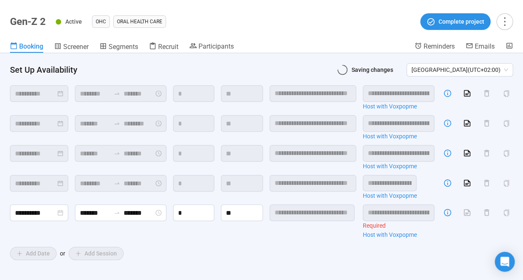
scroll to position [0, 231]
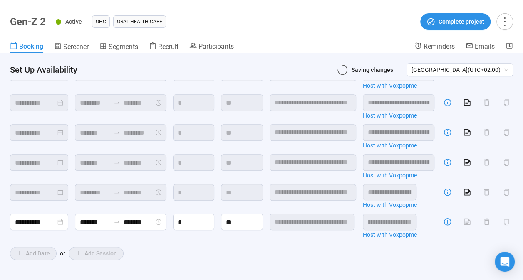
type input "**********"
type input "*******"
type input "**********"
type input "********"
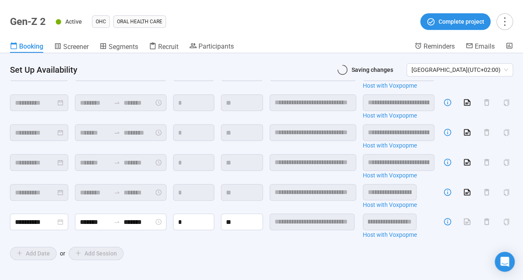
type input "*******"
type input "********"
type input "**********"
type input "*******"
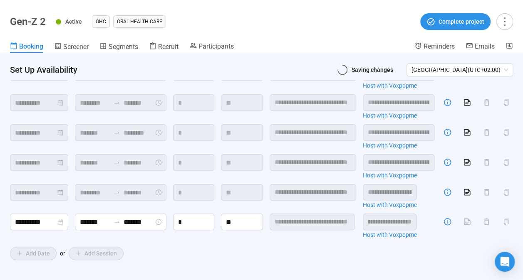
type input "*******"
type input "**********"
type input "********"
type input "*******"
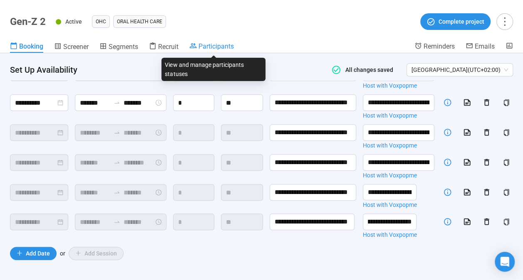
click at [227, 48] on span "Participants" at bounding box center [215, 46] width 35 height 8
